Goal: Book appointment/travel/reservation

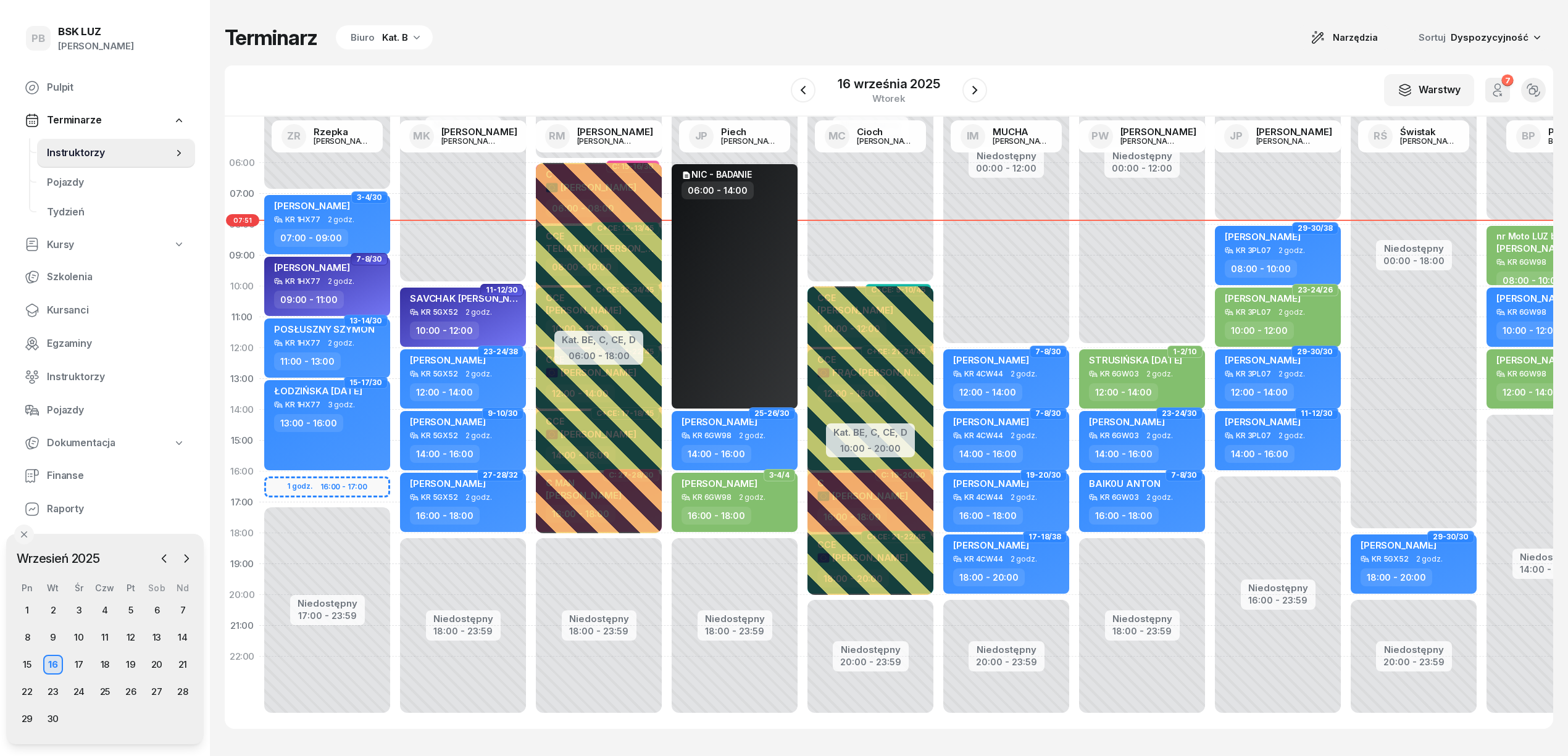
click at [422, 40] on div "Biuro Kat. B" at bounding box center [384, 37] width 97 height 25
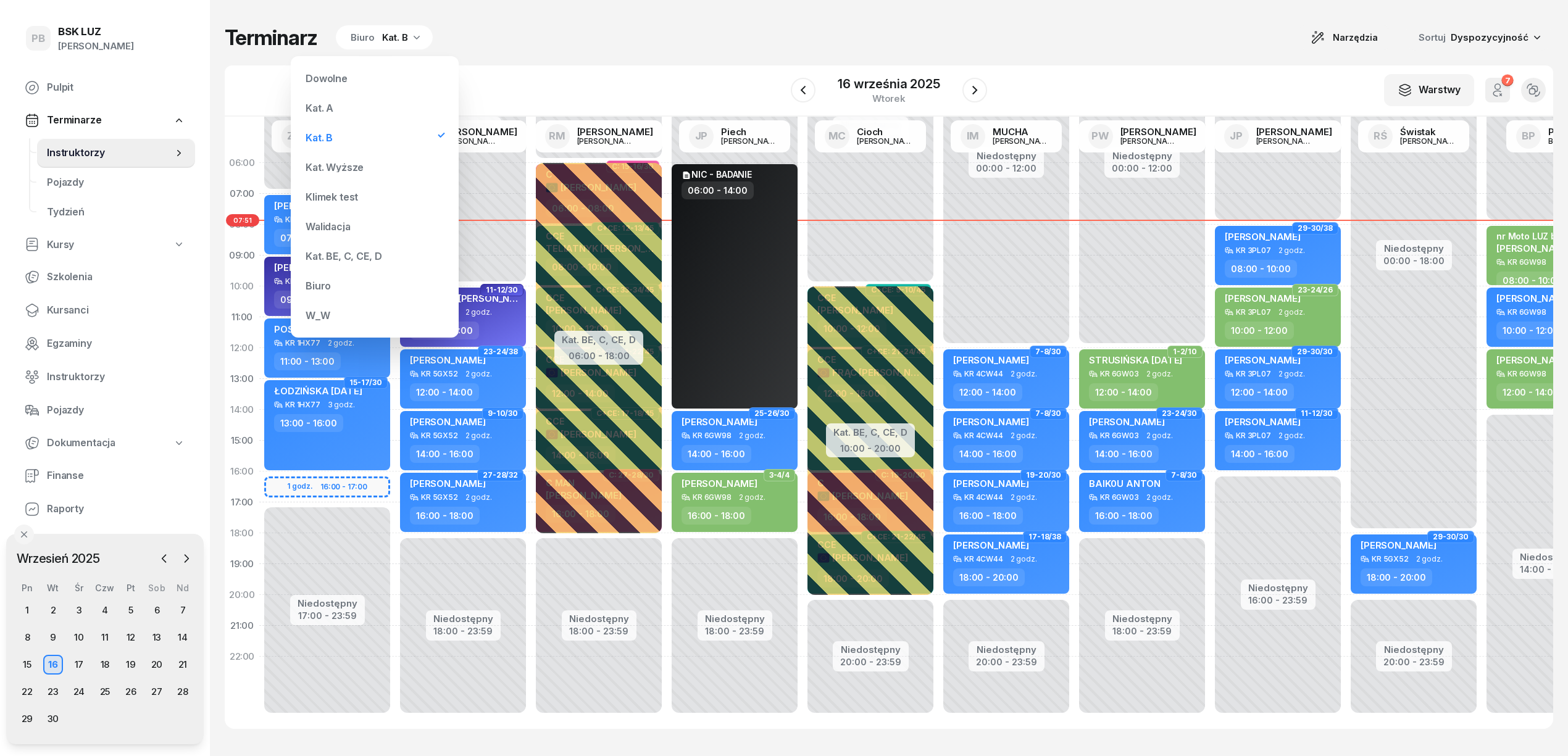
click at [562, 55] on div "Terminarz Biuro Kat. B Narzędzia Sortuj Dyspozycyjność W Wybierz AK [PERSON_NAM…" at bounding box center [889, 377] width 1329 height 754
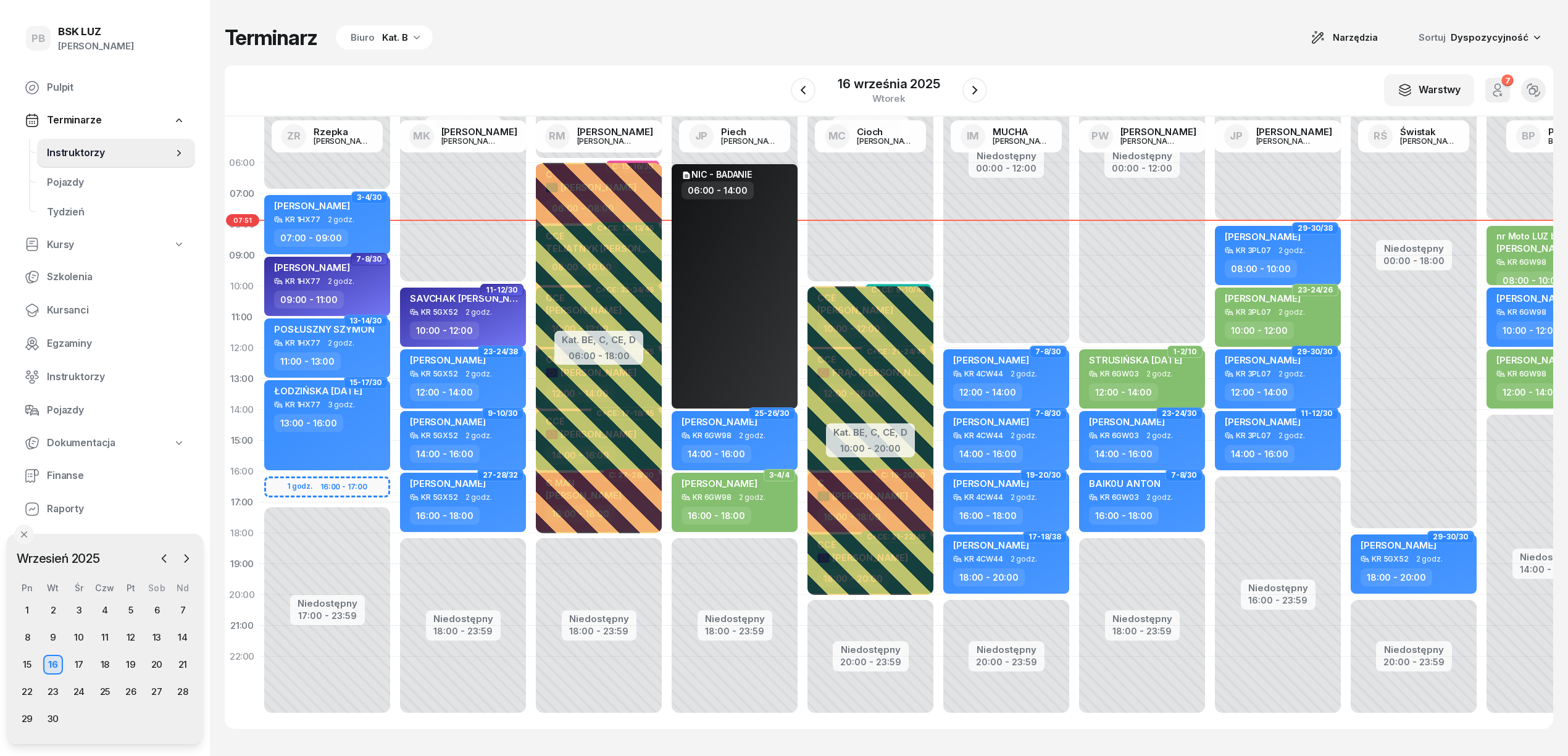
click at [421, 35] on div "Biuro Kat. B" at bounding box center [384, 37] width 97 height 25
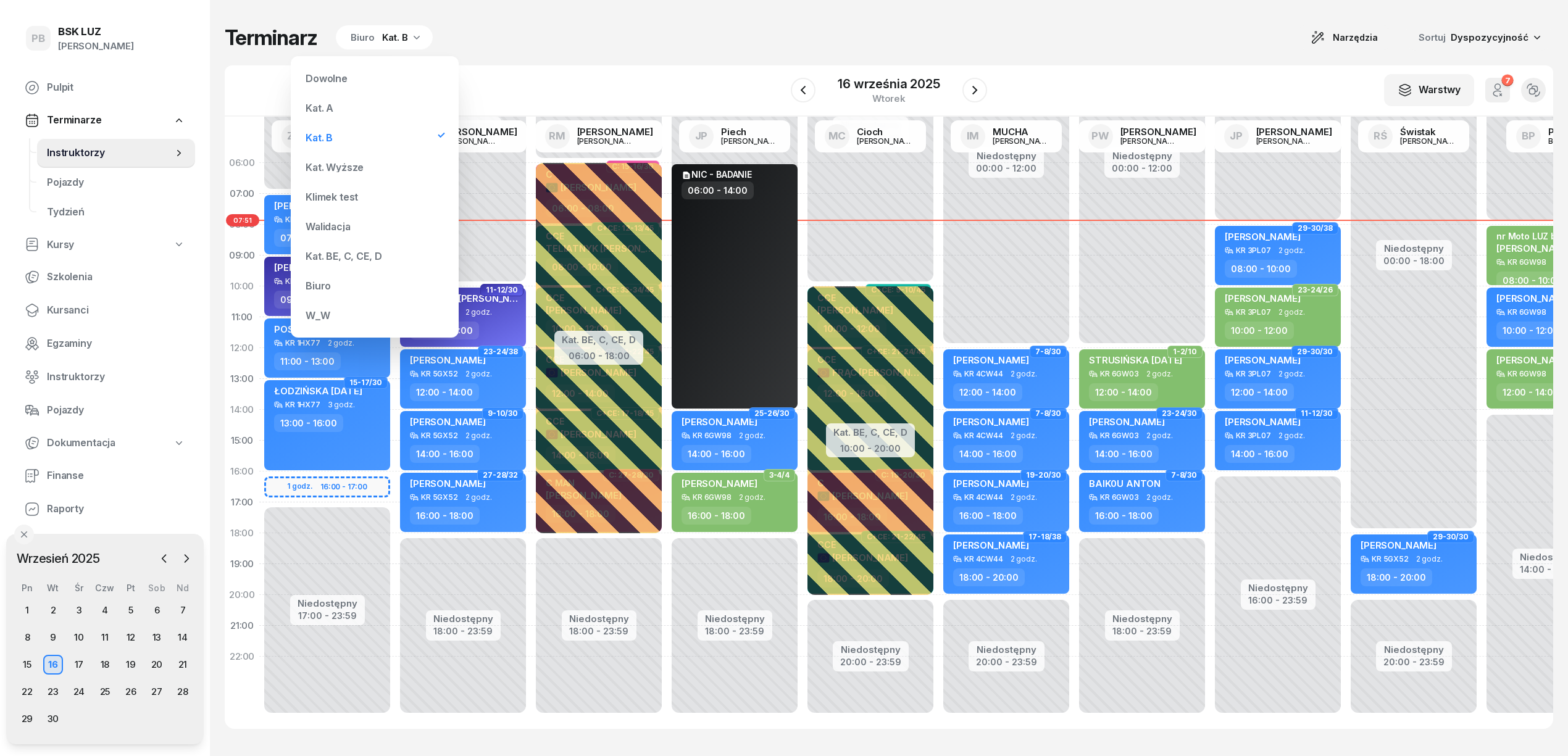
click at [369, 116] on div "Kat. A" at bounding box center [375, 108] width 149 height 25
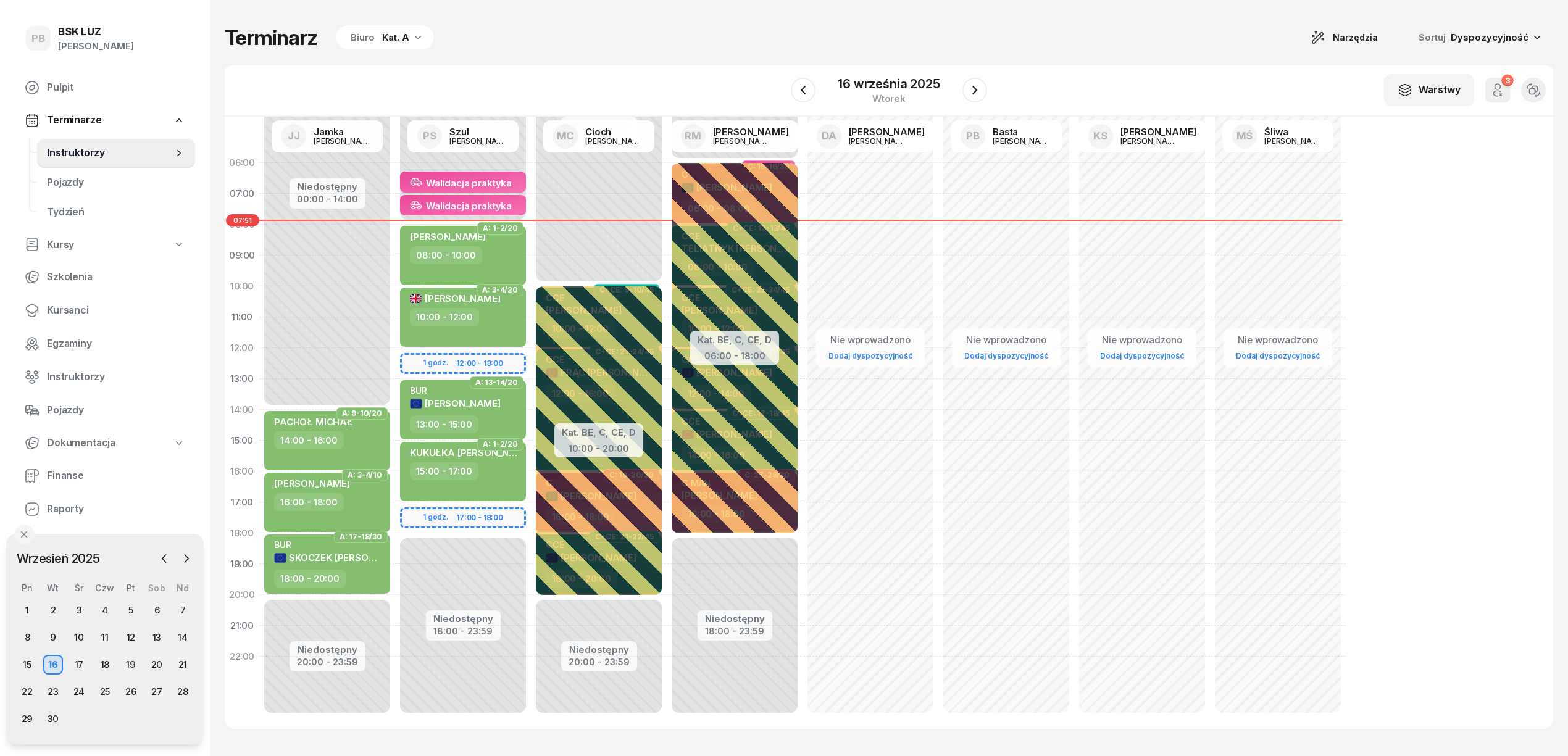
click at [419, 31] on icon "button" at bounding box center [418, 37] width 12 height 12
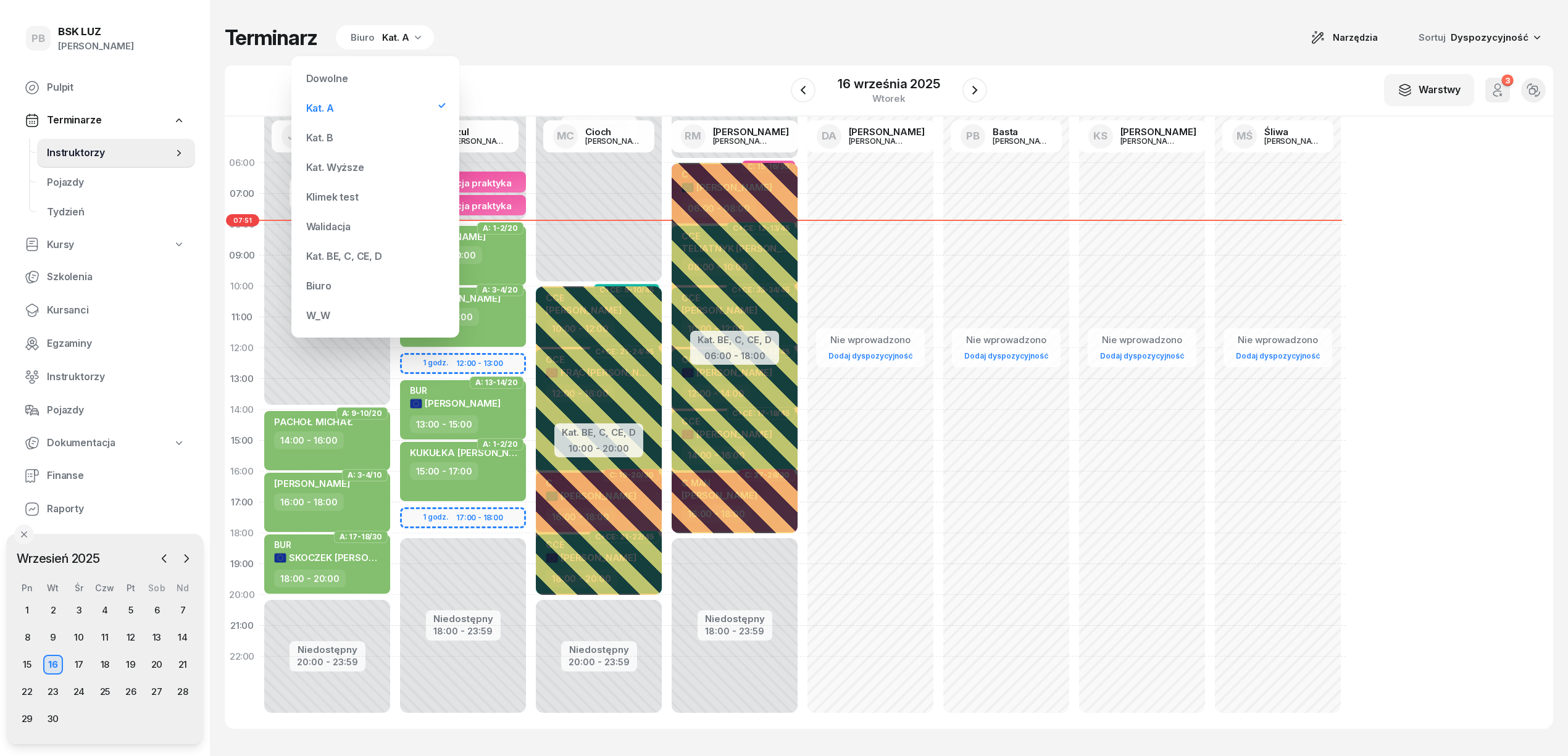
click at [351, 139] on div "Kat. B" at bounding box center [376, 137] width 149 height 25
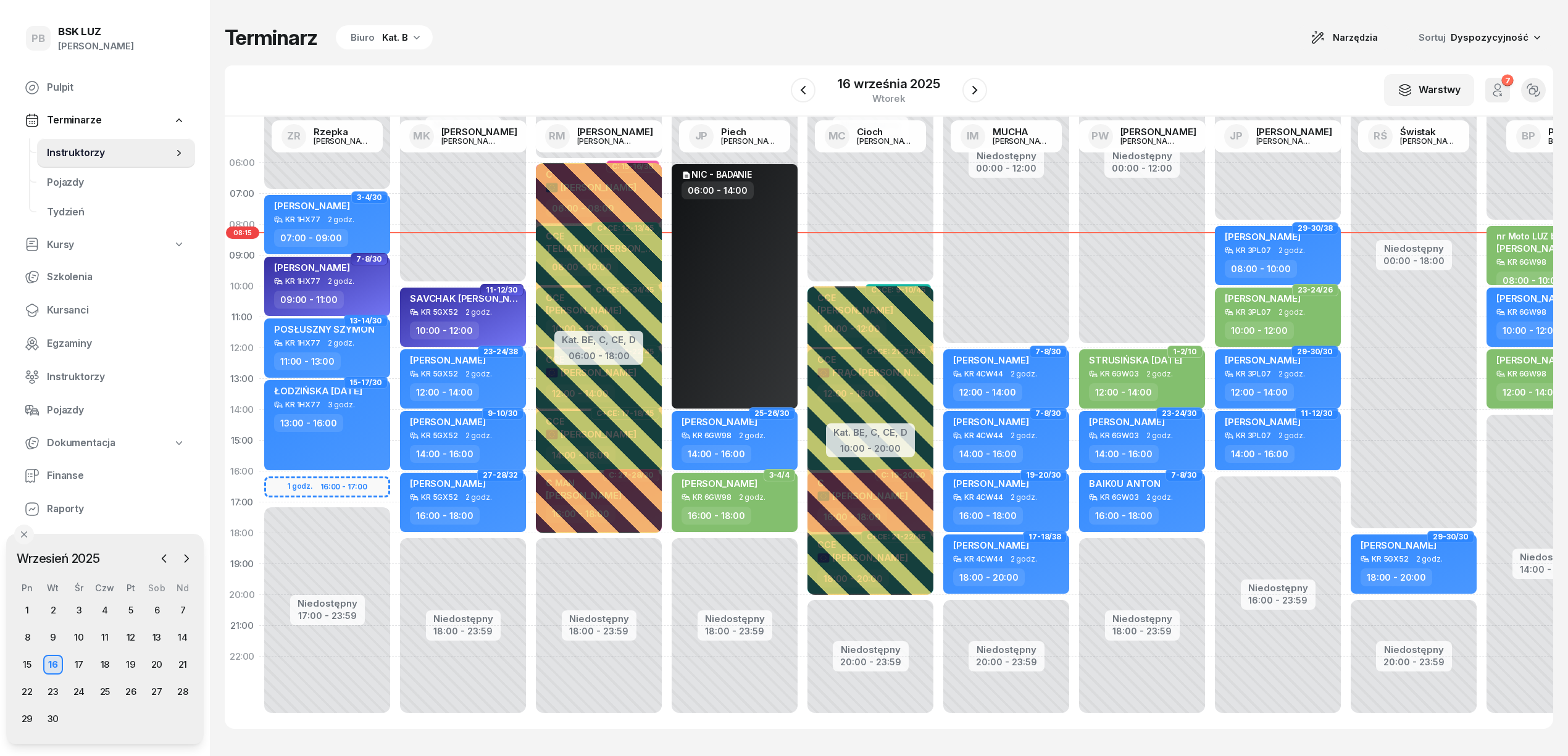
click at [395, 38] on div "Kat. B" at bounding box center [395, 37] width 26 height 15
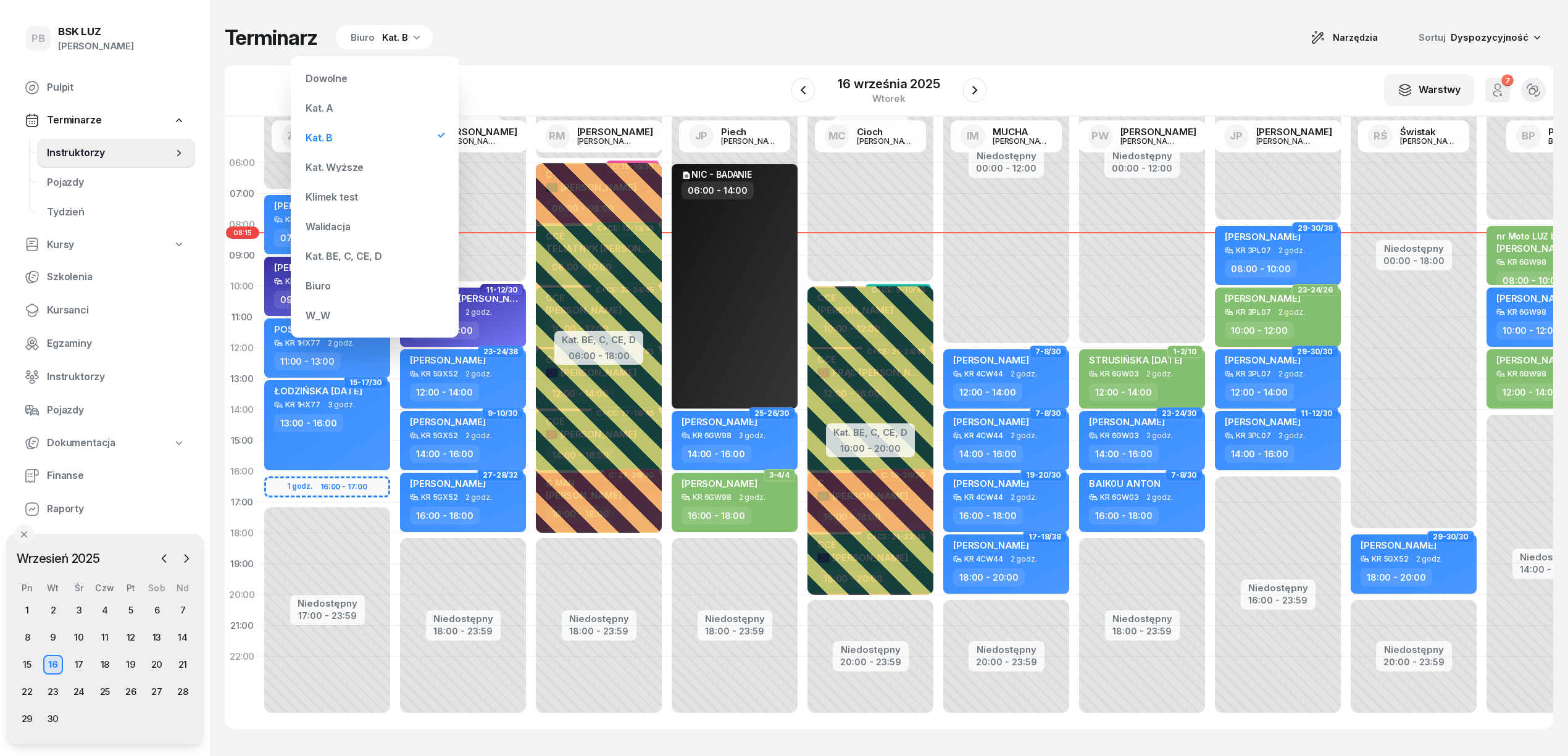
click at [321, 100] on div "Kat. A" at bounding box center [375, 108] width 149 height 25
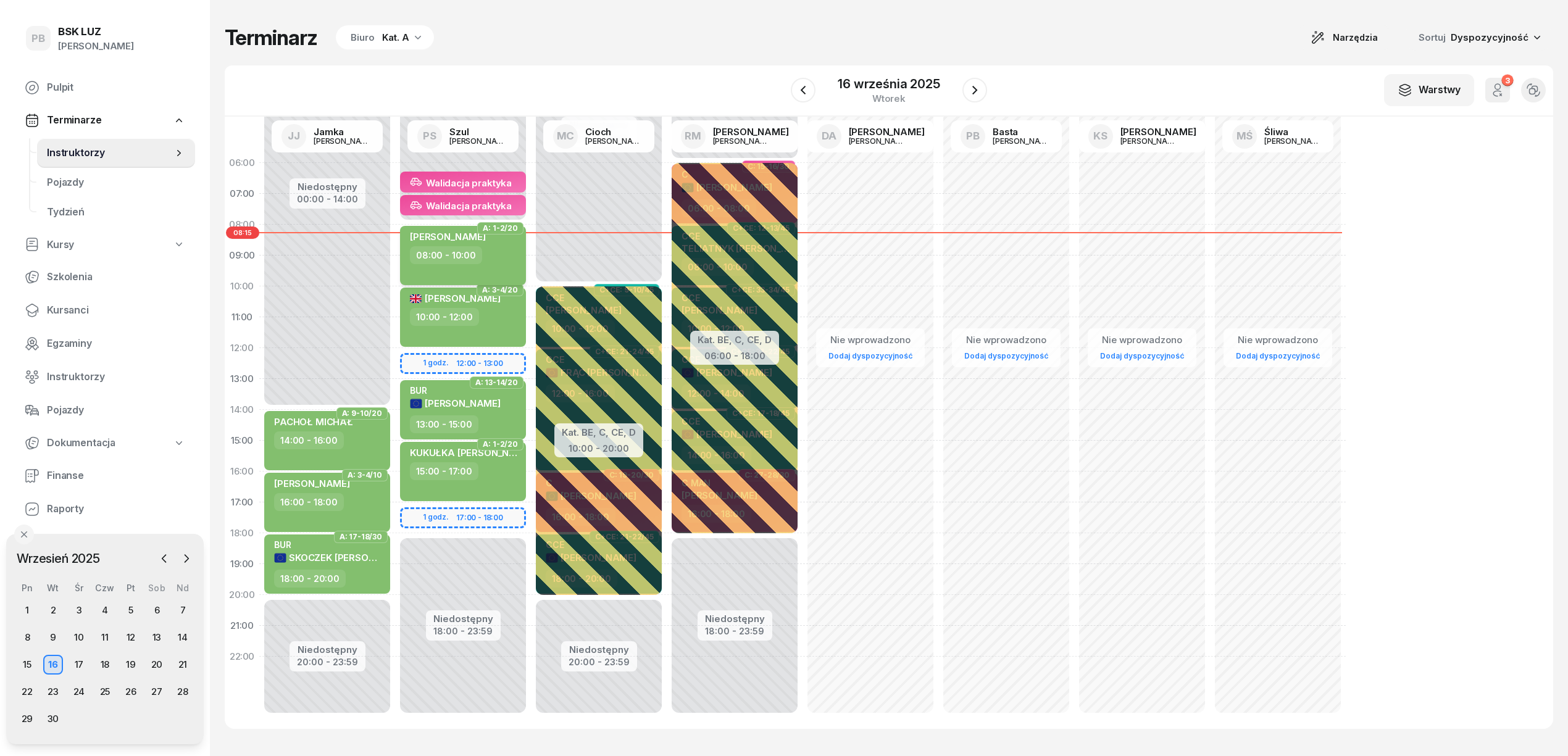
click at [504, 252] on div "08:00 - 10:00" at bounding box center [465, 255] width 109 height 18
select select "08"
select select "10"
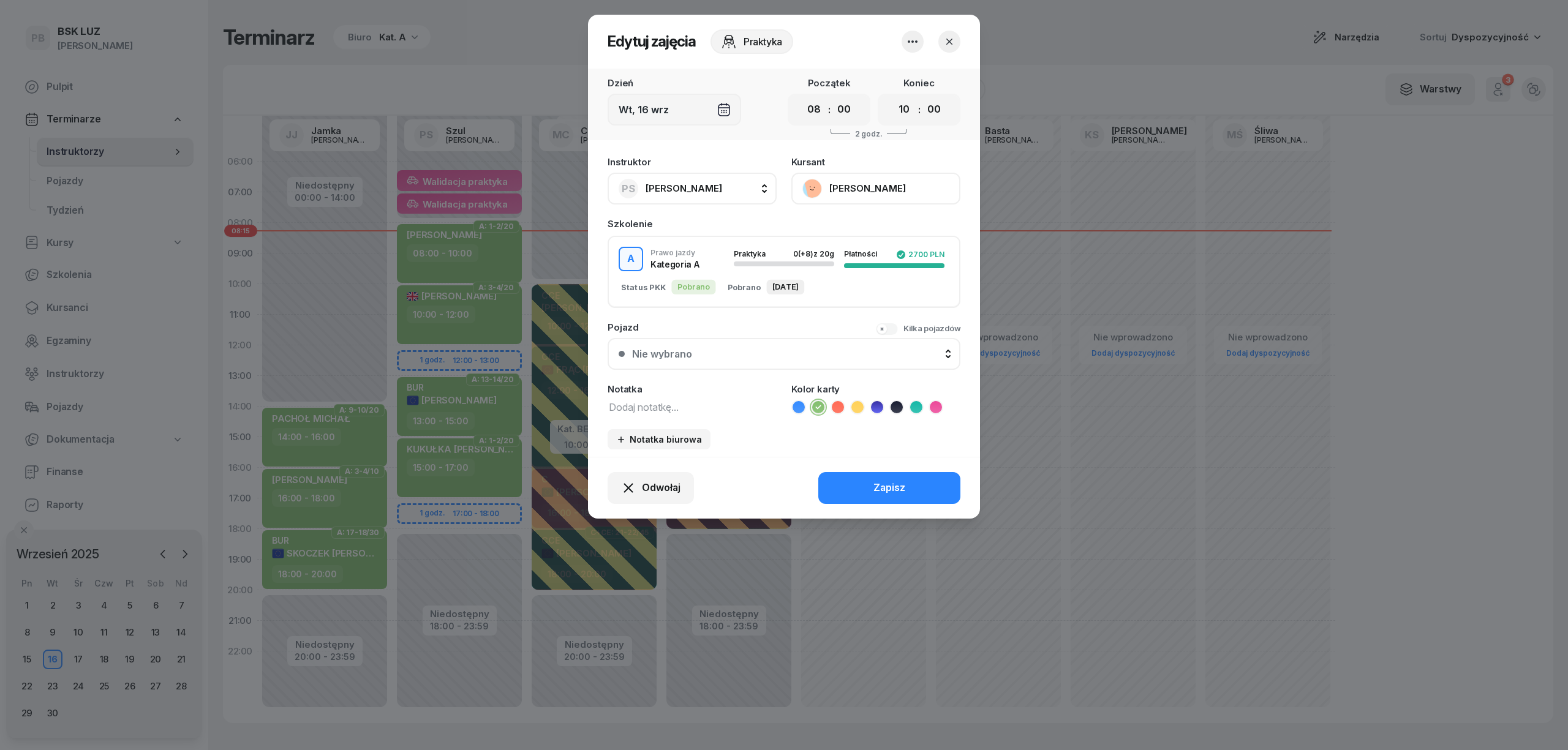
click at [841, 186] on button "[PERSON_NAME]" at bounding box center [875, 189] width 169 height 32
click at [834, 236] on div "Otwórz profil" at bounding box center [830, 230] width 59 height 16
